Goal: Information Seeking & Learning: Learn about a topic

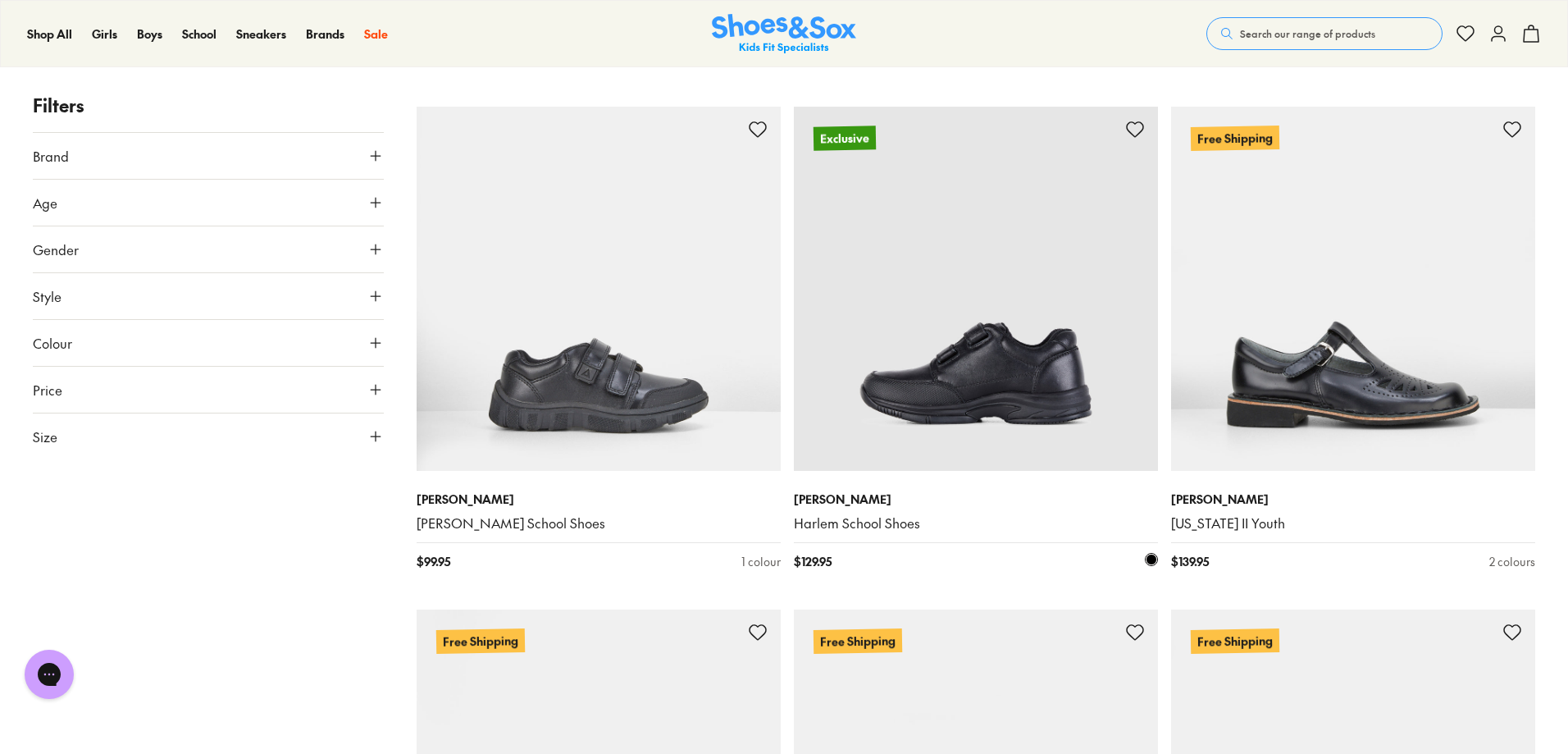
click at [1033, 349] on img at bounding box center [976, 288] width 364 height 364
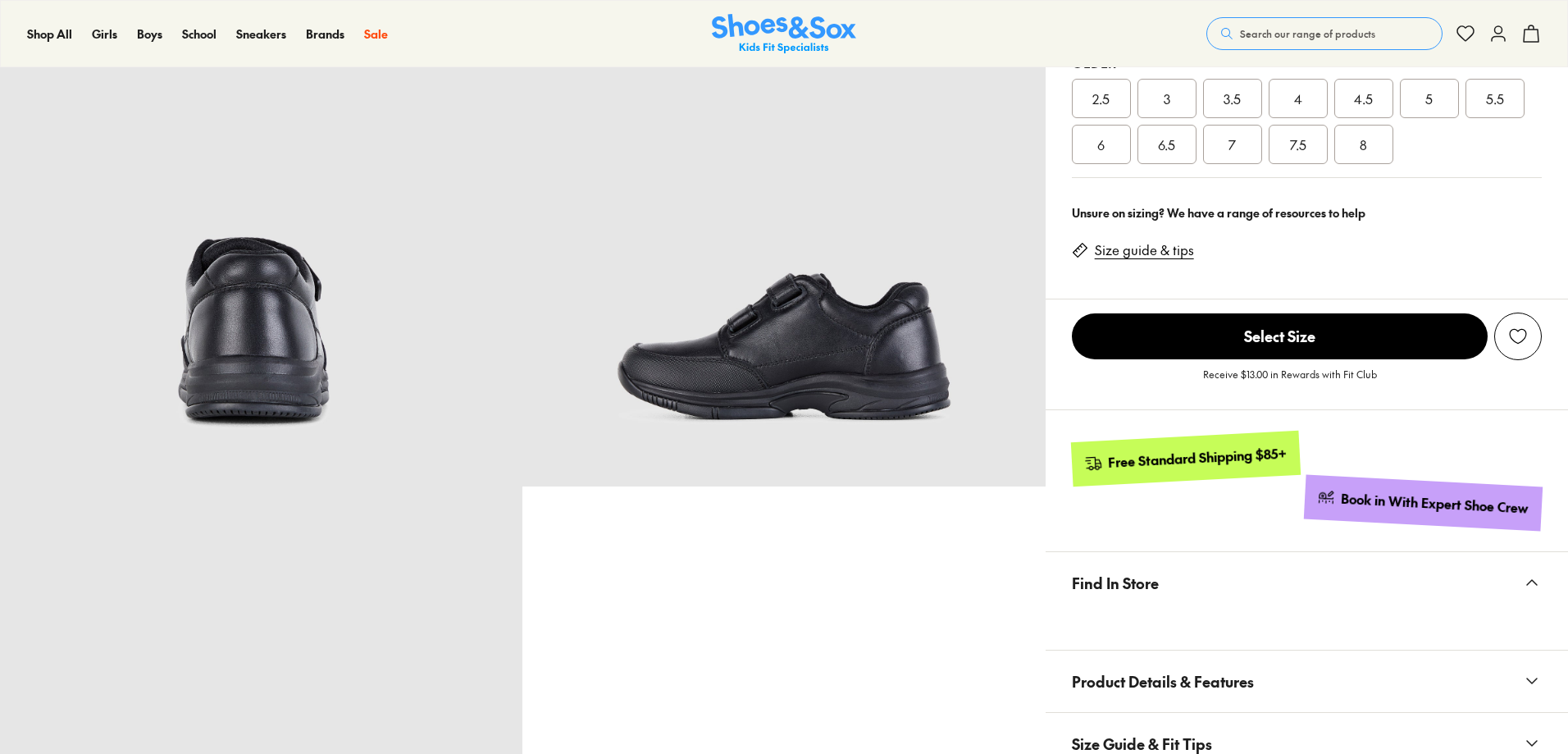
scroll to position [657, 0]
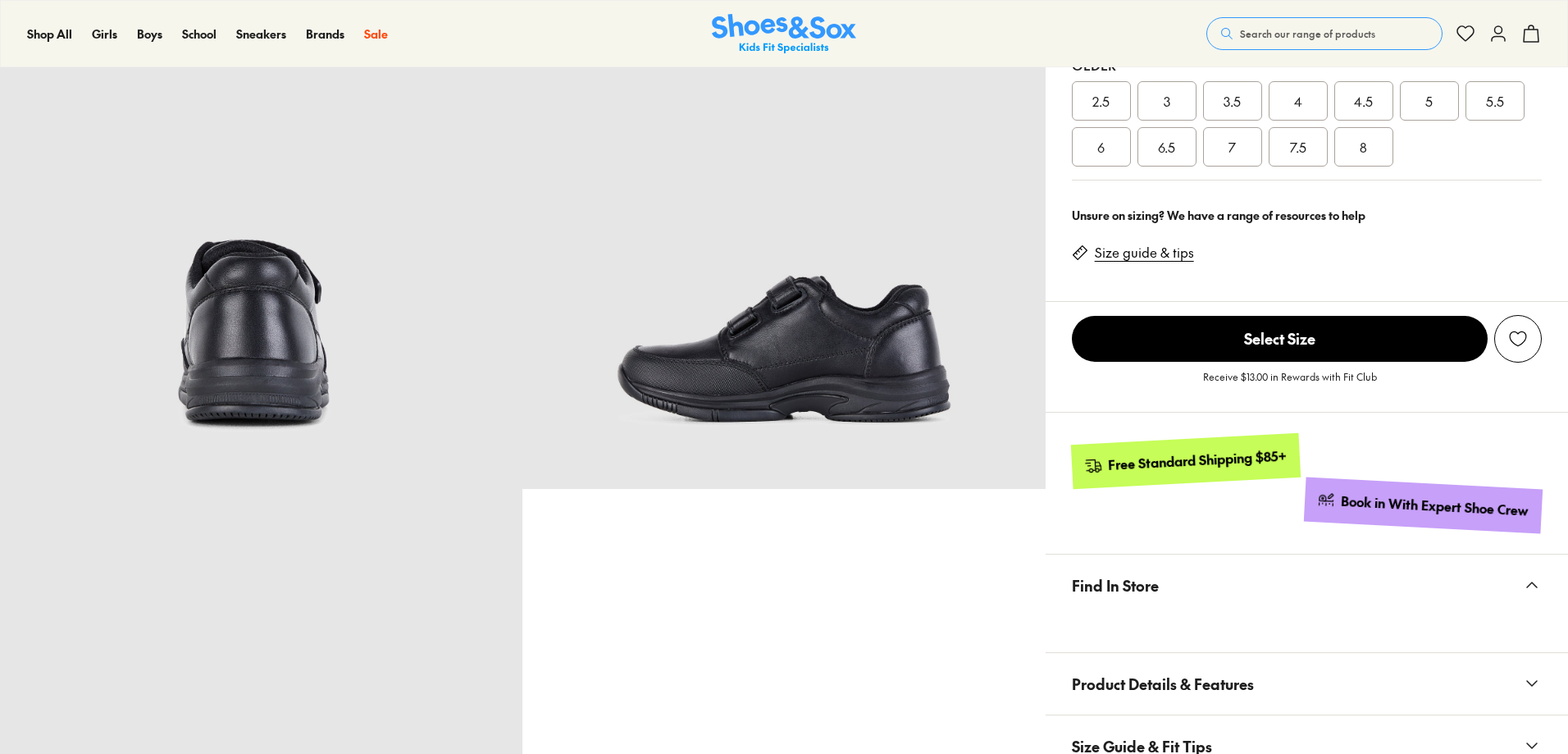
select select "*"
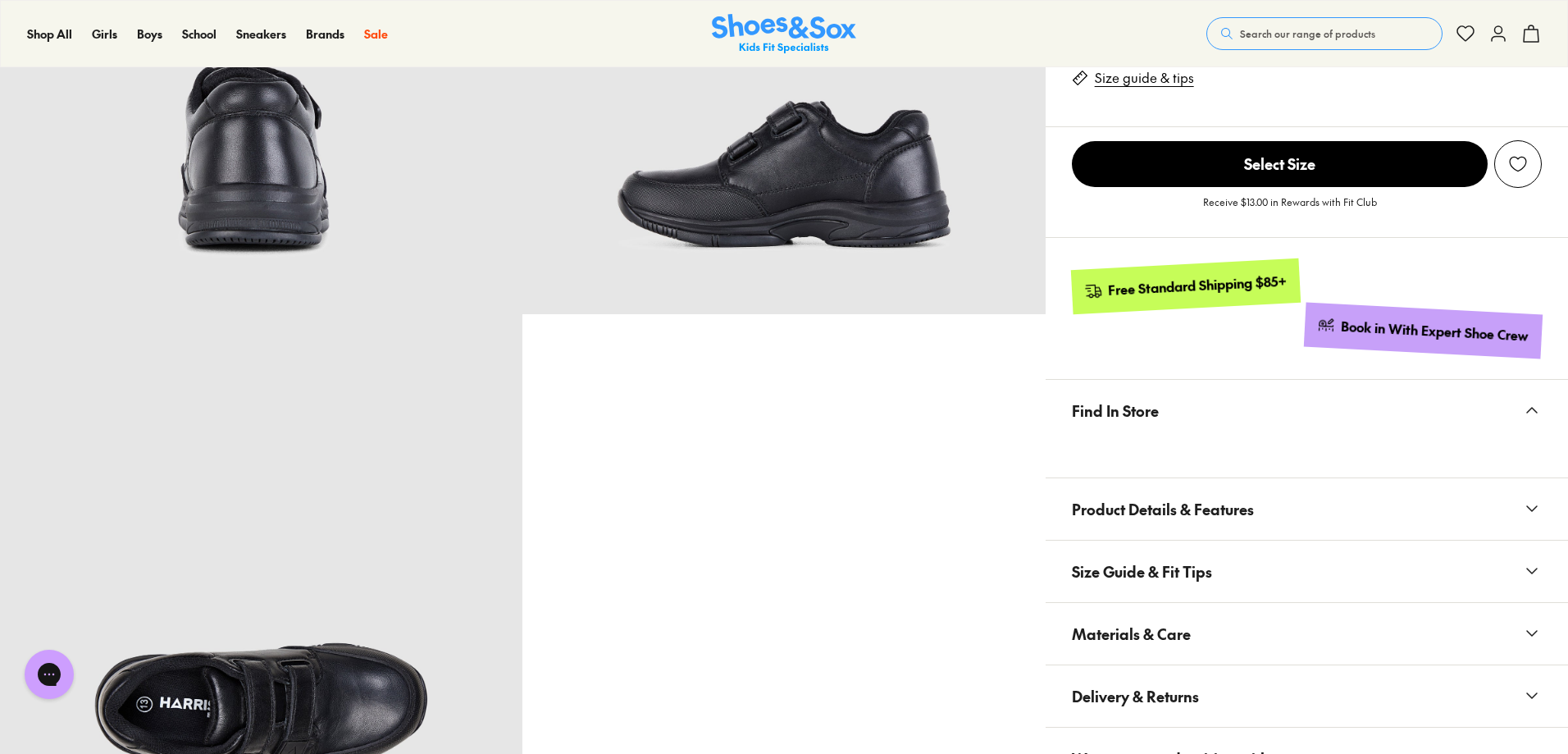
scroll to position [913, 0]
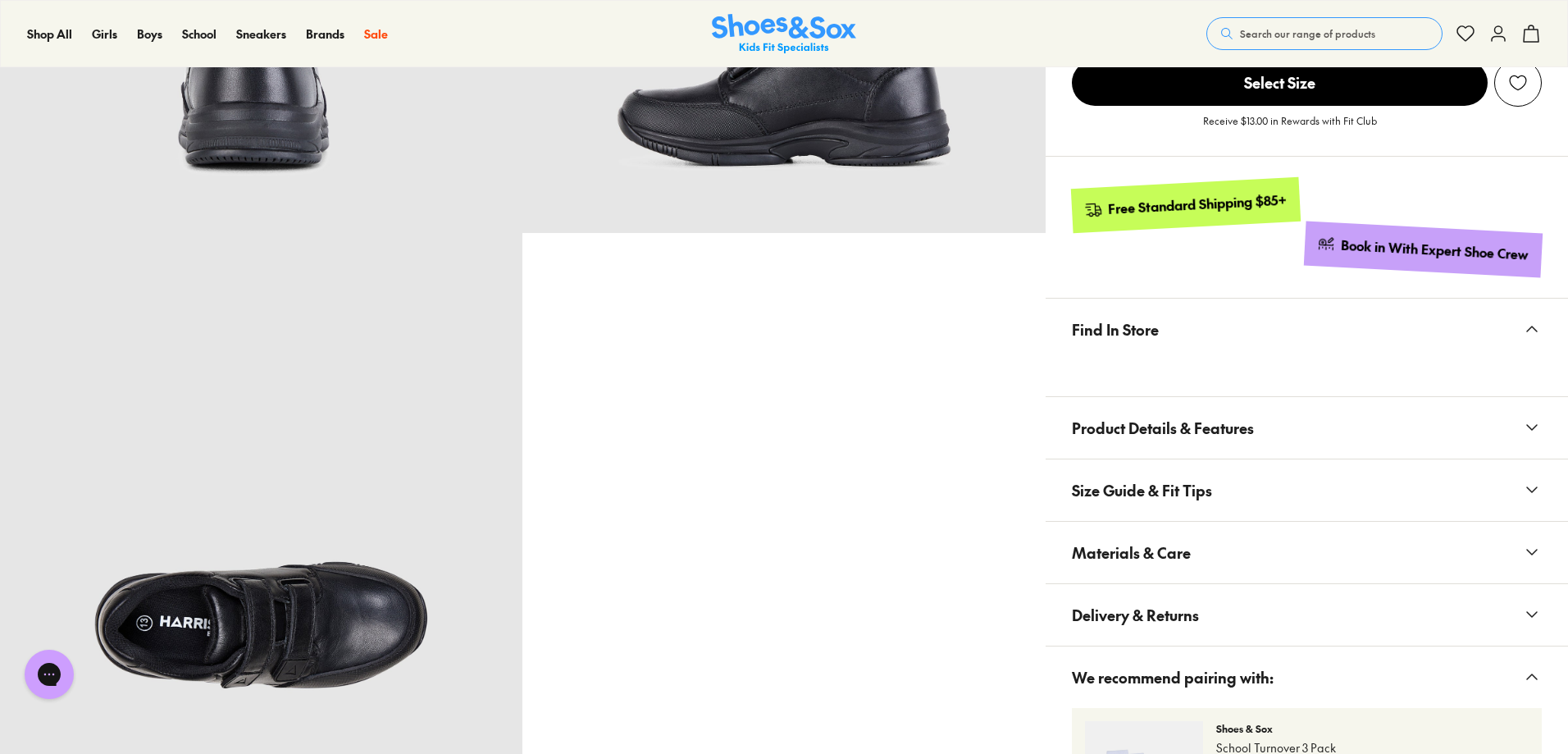
click at [1101, 549] on span "Materials & Care" at bounding box center [1131, 552] width 119 height 48
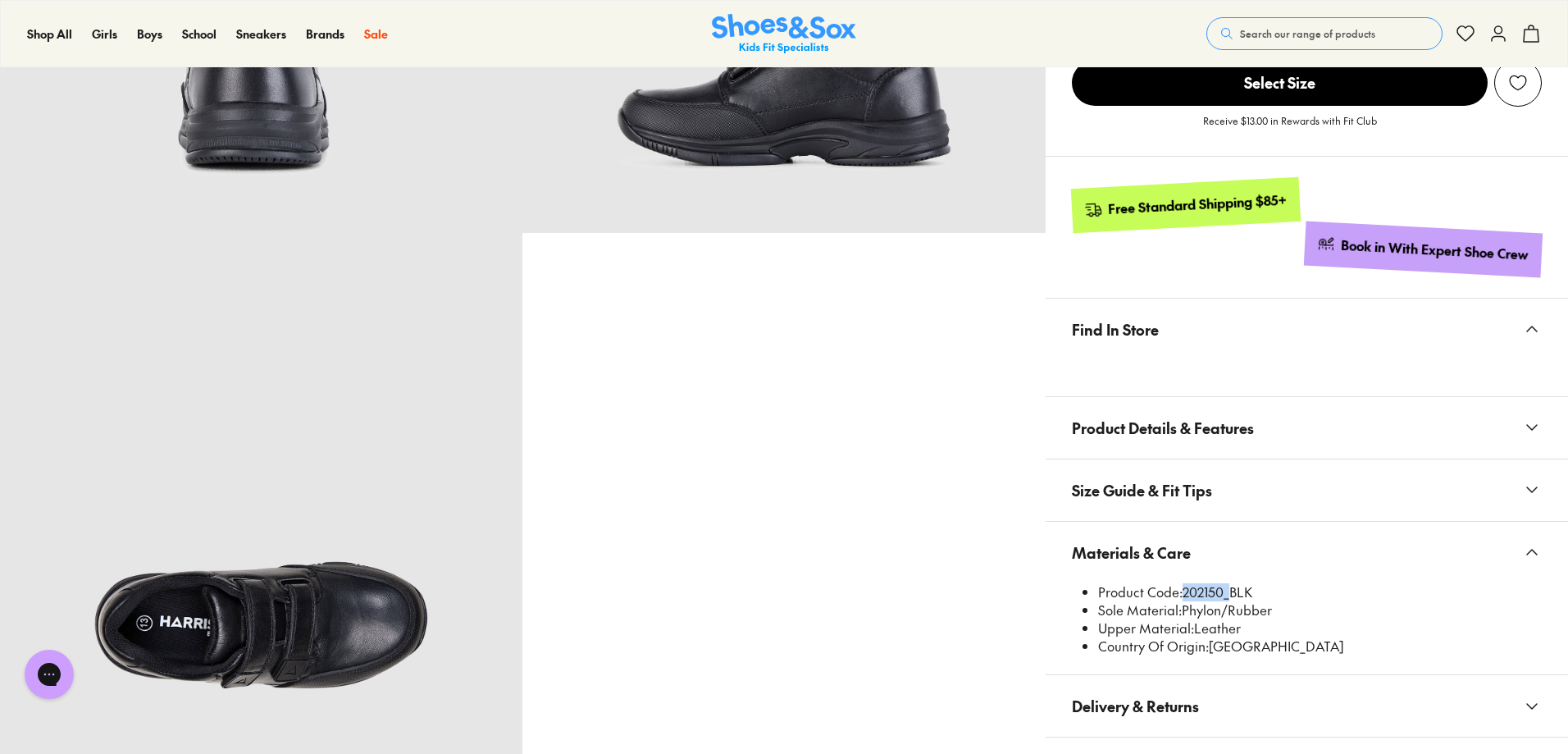
drag, startPoint x: 1227, startPoint y: 594, endPoint x: 1179, endPoint y: 595, distance: 48.0
click at [1179, 595] on li "Product Code: 202150_BLK" at bounding box center [1320, 592] width 444 height 18
copy li "202150"
